Goal: Go to known website: Access a specific website the user already knows

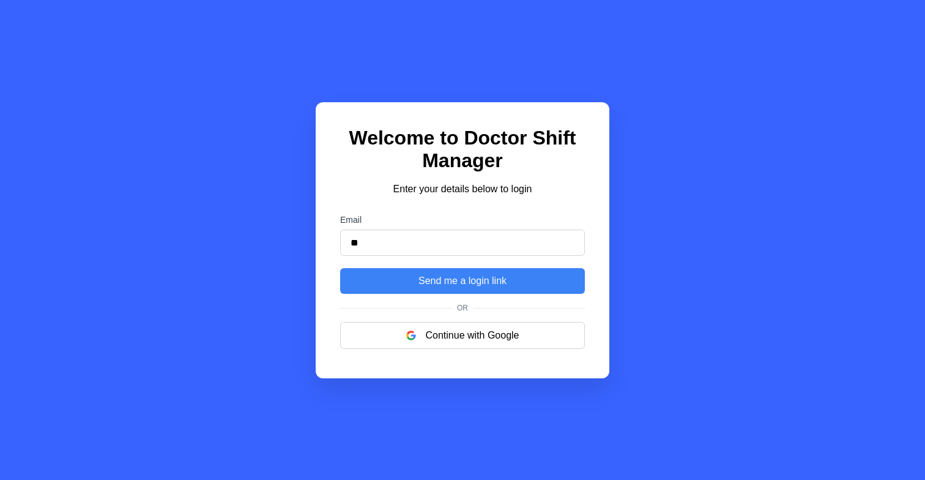
type input "*"
type input "**********"
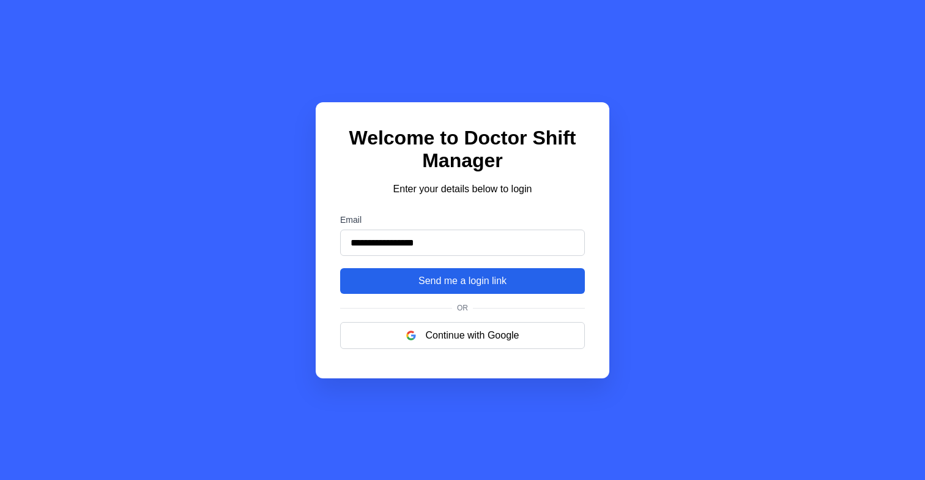
click at [440, 290] on button "Send me a login link" at bounding box center [462, 281] width 245 height 26
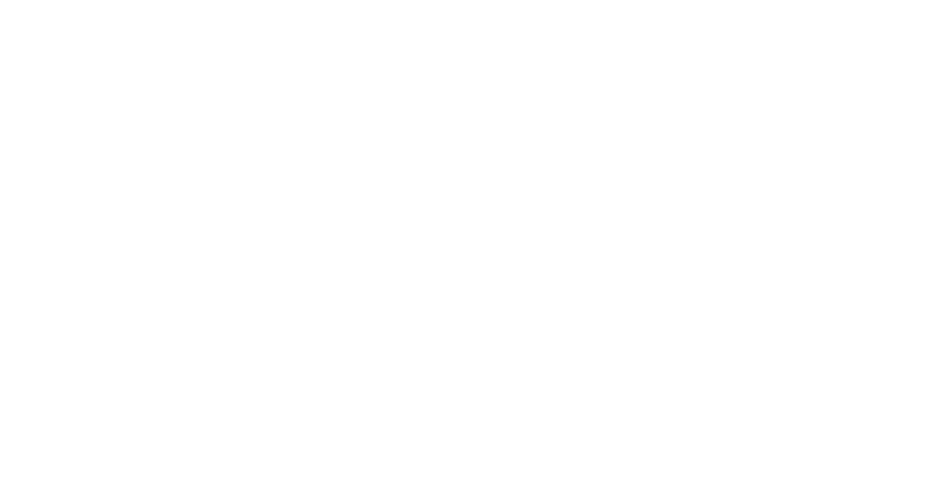
click at [456, 0] on html at bounding box center [462, 0] width 925 height 0
